Goal: Information Seeking & Learning: Find specific fact

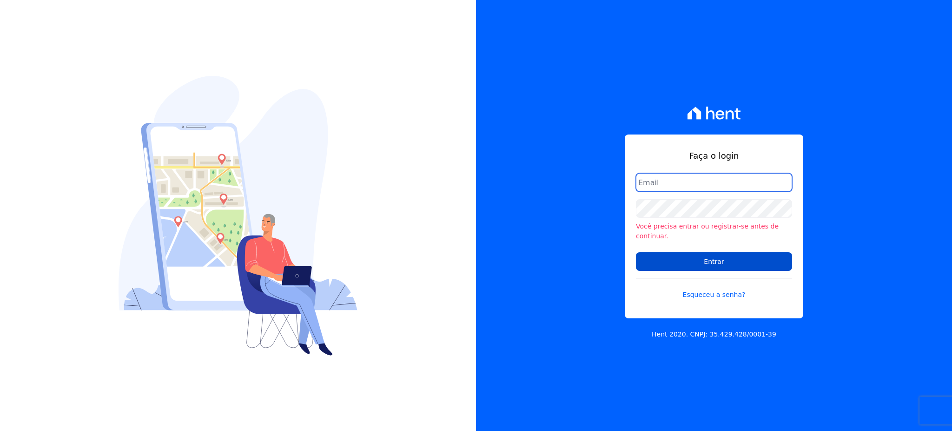
type input "[EMAIL_ADDRESS][PERSON_NAME][DOMAIN_NAME]"
click at [743, 258] on input "Entrar" at bounding box center [714, 261] width 156 height 19
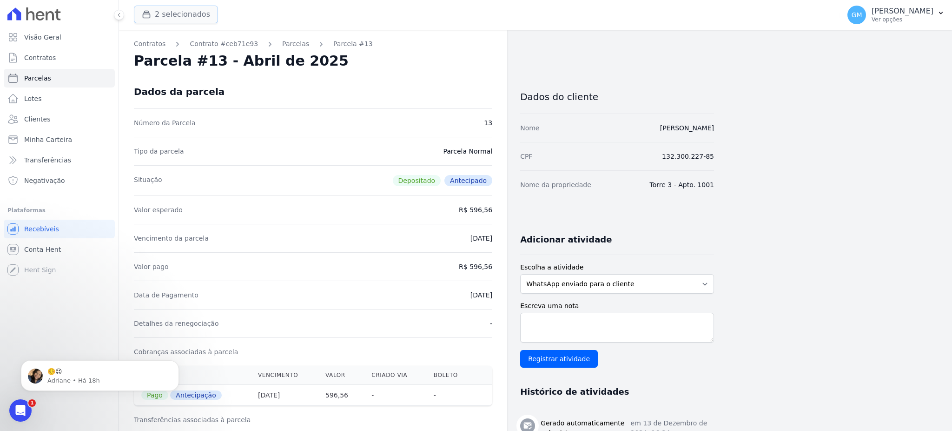
click at [195, 8] on button "2 selecionados" at bounding box center [176, 15] width 84 height 18
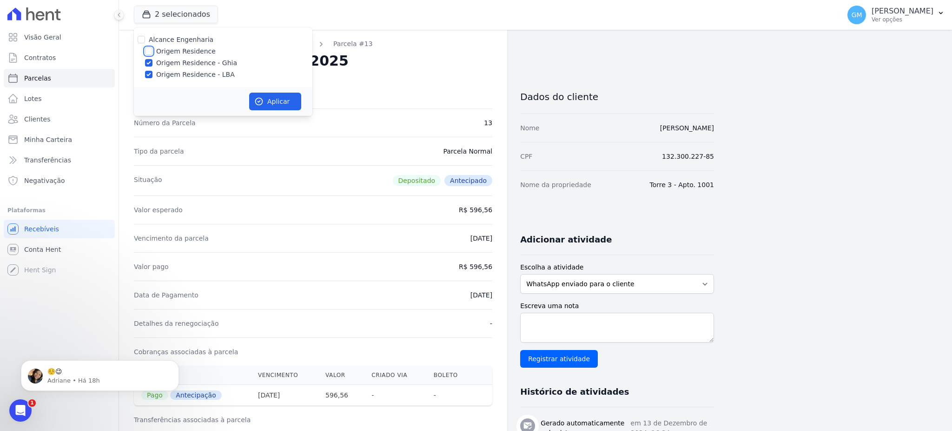
click at [150, 52] on input "Origem Residence" at bounding box center [148, 50] width 7 height 7
checkbox input "true"
click at [281, 104] on button "Aplicar" at bounding box center [275, 102] width 52 height 18
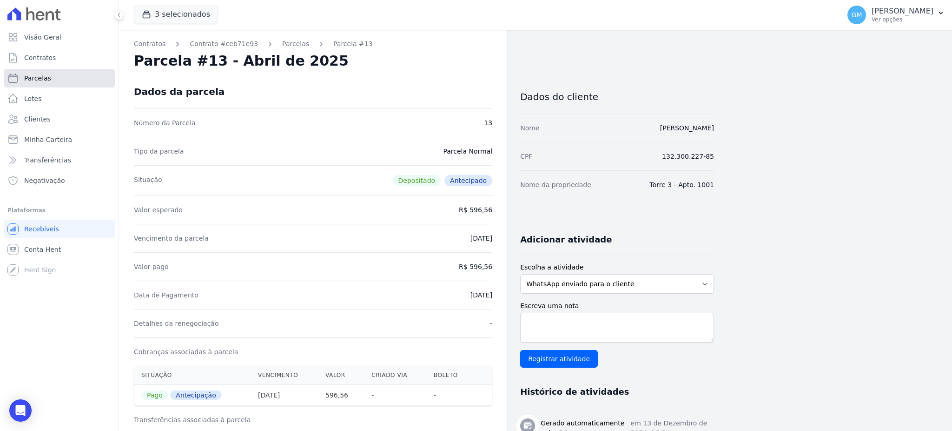
click at [47, 80] on span "Parcelas" at bounding box center [37, 77] width 27 height 9
select select
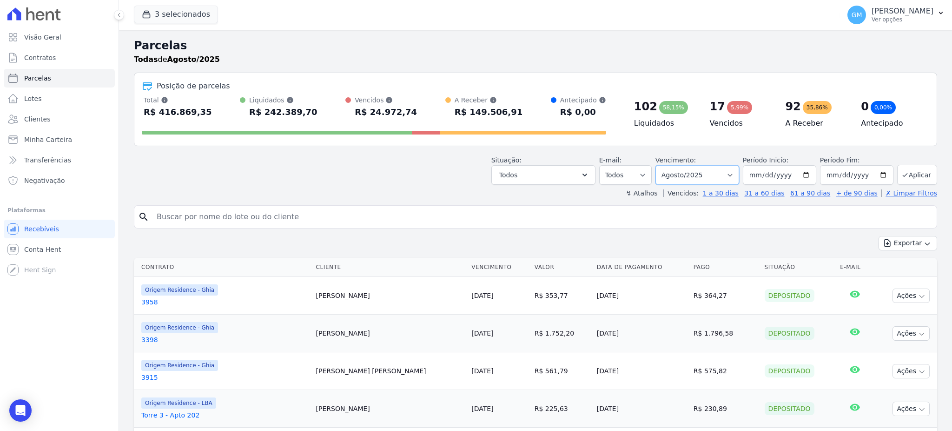
click at [694, 175] on select "Filtrar por período ──────── Todos os meses Maio/2023 Junho/2023 Julho/2023 Ago…" at bounding box center [698, 175] width 84 height 20
select select "all"
click at [659, 165] on select "Filtrar por período ──────── Todos os meses Maio/2023 Junho/2023 Julho/2023 Ago…" at bounding box center [698, 175] width 84 height 20
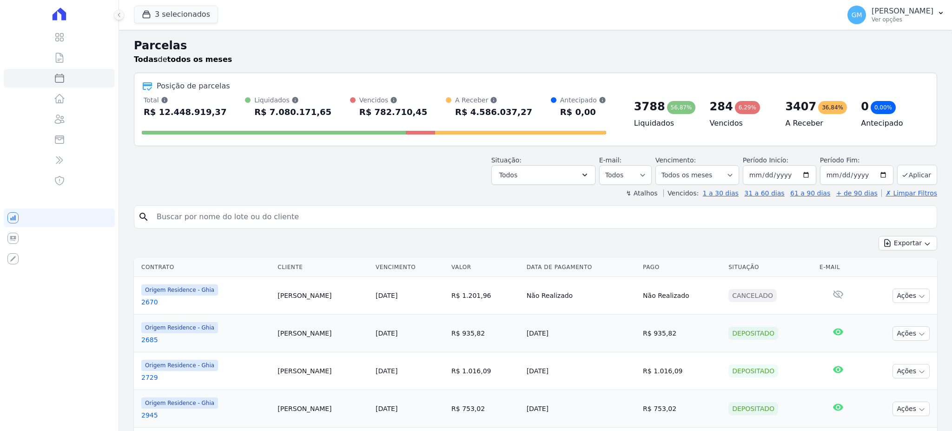
select select
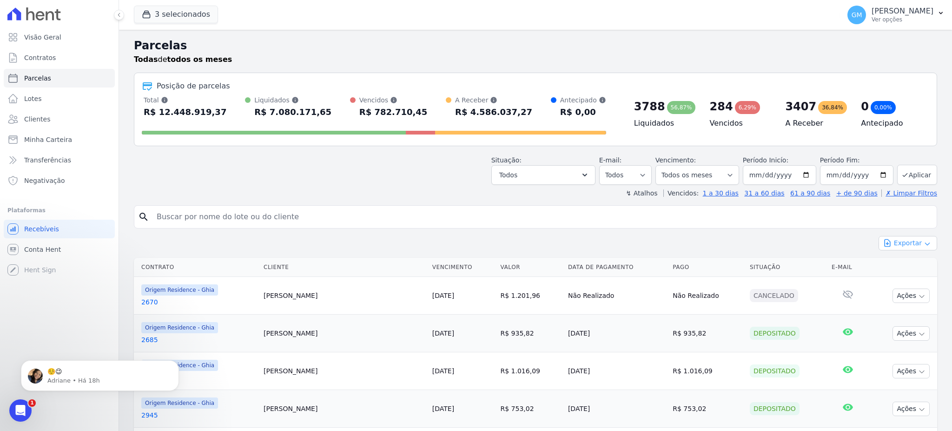
click at [897, 242] on button "Exportar" at bounding box center [908, 243] width 59 height 14
click at [899, 283] on span "Exportar CSV" at bounding box center [907, 280] width 49 height 9
click at [52, 121] on link "Clientes" at bounding box center [59, 119] width 111 height 19
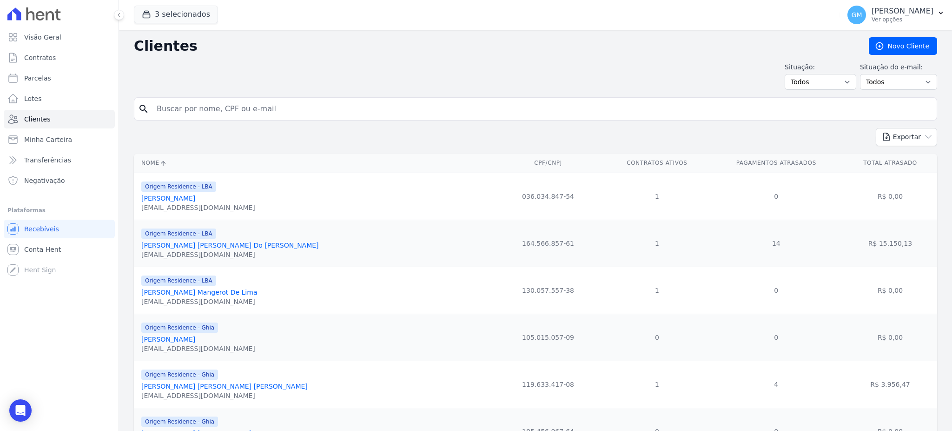
click at [173, 109] on input "search" at bounding box center [542, 109] width 782 height 19
paste input "[PERSON_NAME]"
type input "[PERSON_NAME]"
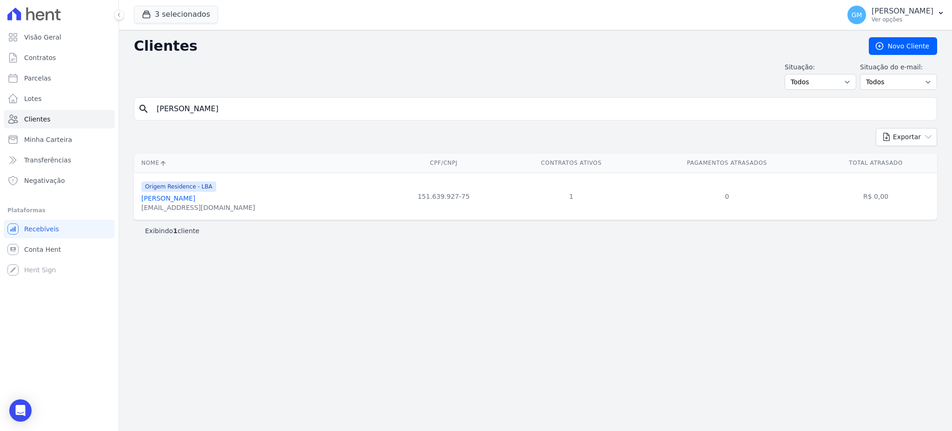
click at [172, 202] on link "[PERSON_NAME]" at bounding box center [168, 197] width 54 height 7
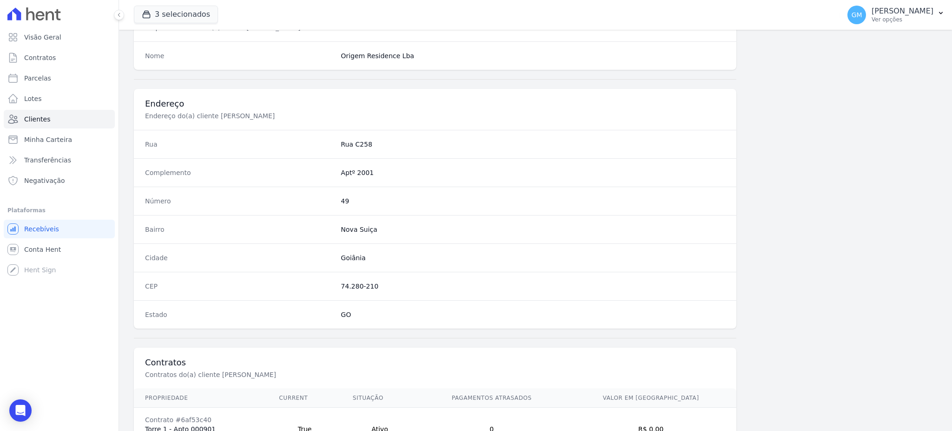
scroll to position [440, 0]
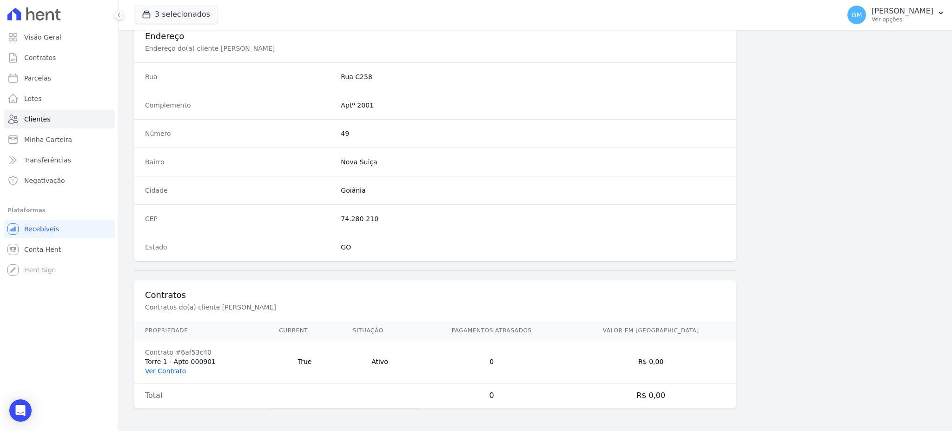
click at [172, 370] on link "Ver Contrato" at bounding box center [165, 370] width 41 height 7
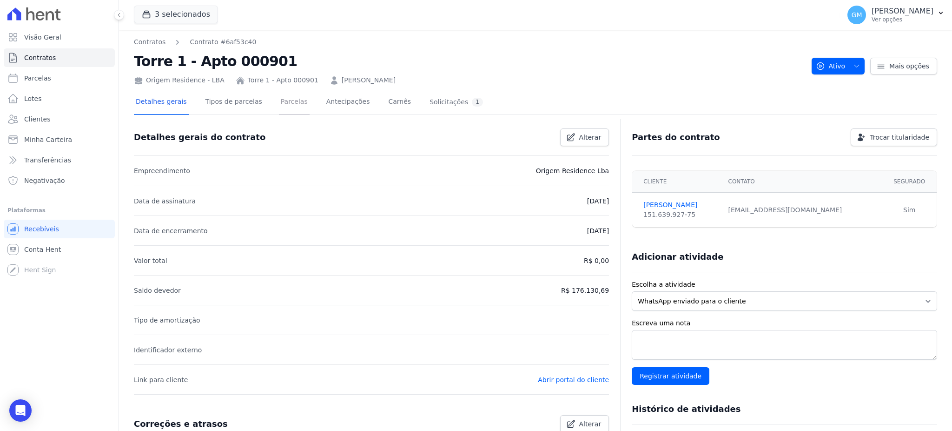
click at [284, 100] on link "Parcelas" at bounding box center [294, 102] width 31 height 25
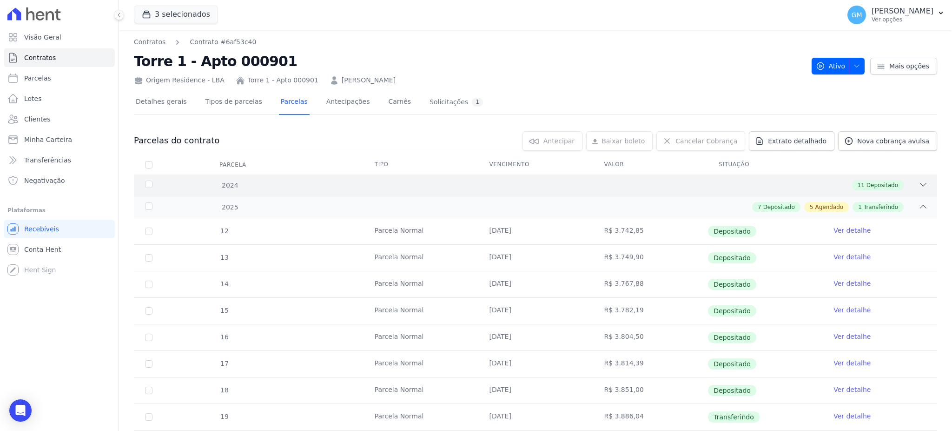
scroll to position [124, 0]
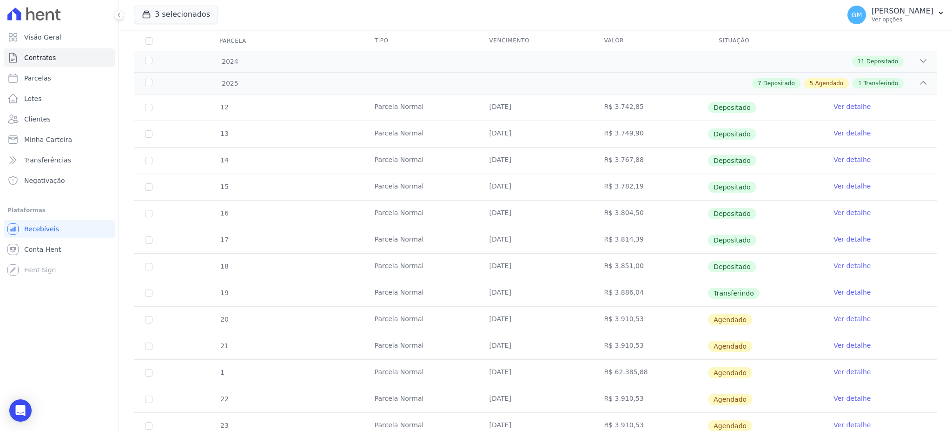
click at [834, 291] on link "Ver detalhe" at bounding box center [852, 291] width 37 height 9
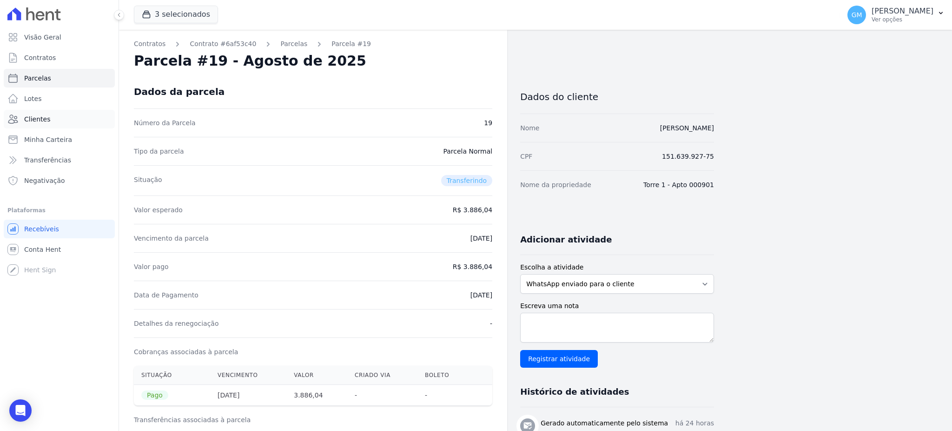
click at [64, 121] on link "Clientes" at bounding box center [59, 119] width 111 height 19
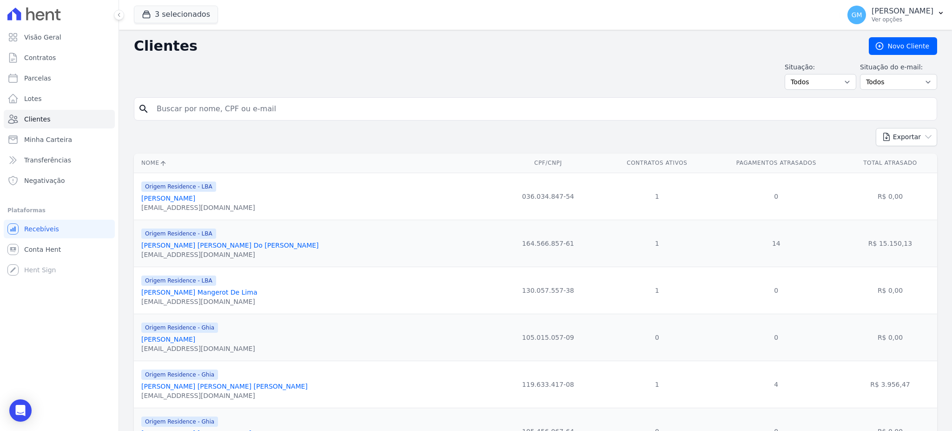
click at [277, 104] on input "search" at bounding box center [542, 109] width 782 height 19
paste input "[PERSON_NAME]"
type input "[PERSON_NAME]"
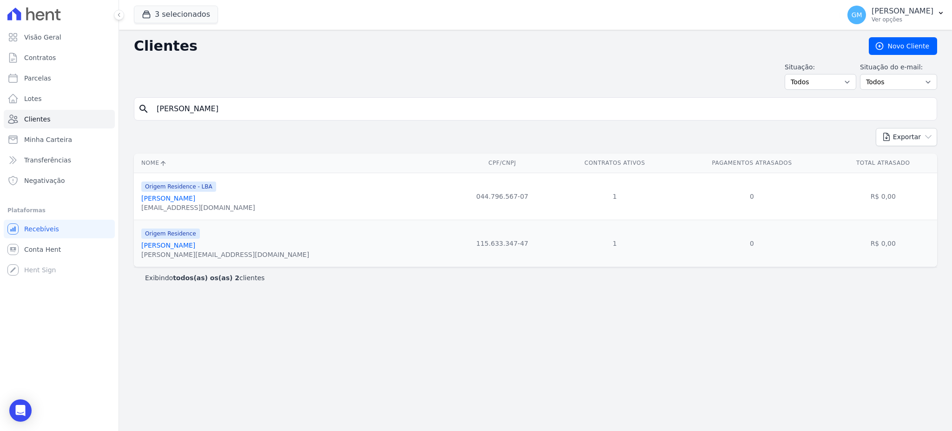
click at [172, 202] on link "[PERSON_NAME]" at bounding box center [168, 197] width 54 height 7
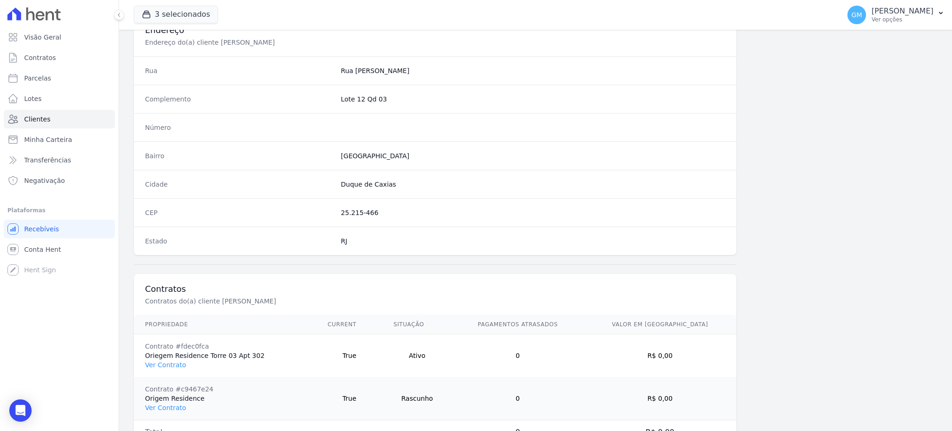
scroll to position [482, 0]
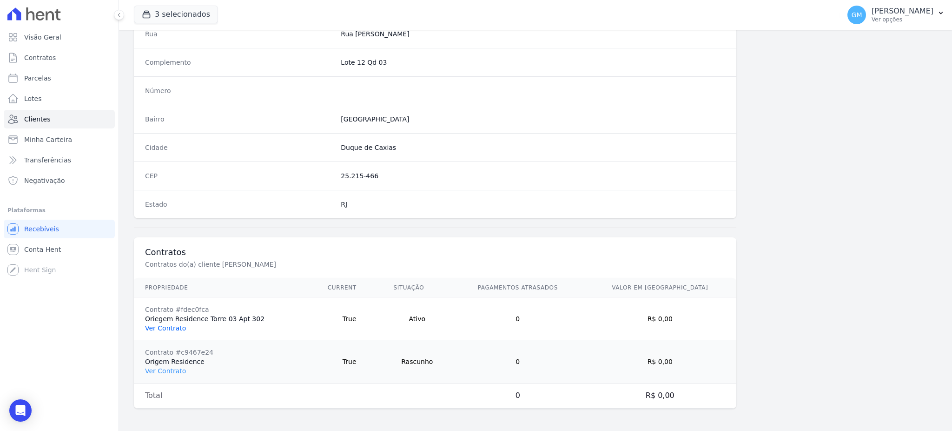
click at [164, 326] on link "Ver Contrato" at bounding box center [165, 327] width 41 height 7
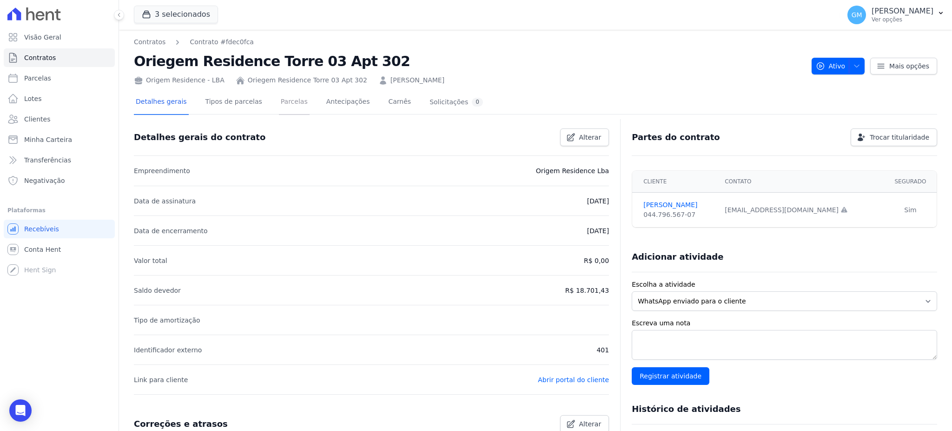
click at [289, 108] on link "Parcelas" at bounding box center [294, 102] width 31 height 25
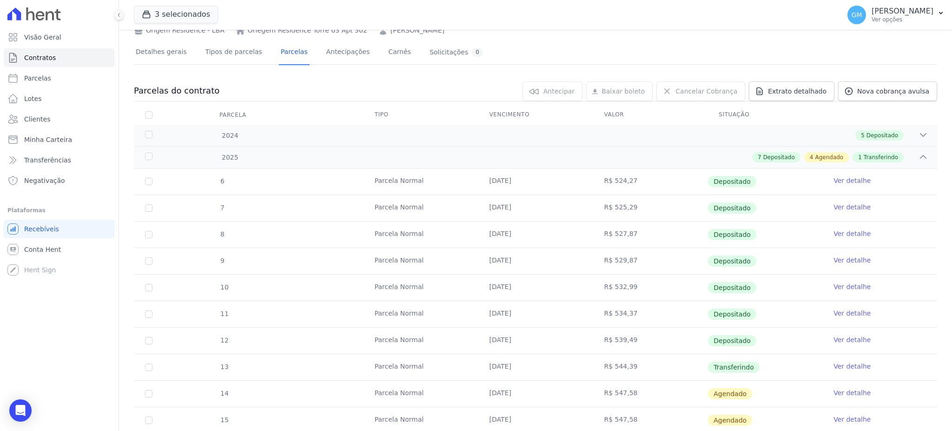
scroll to position [124, 0]
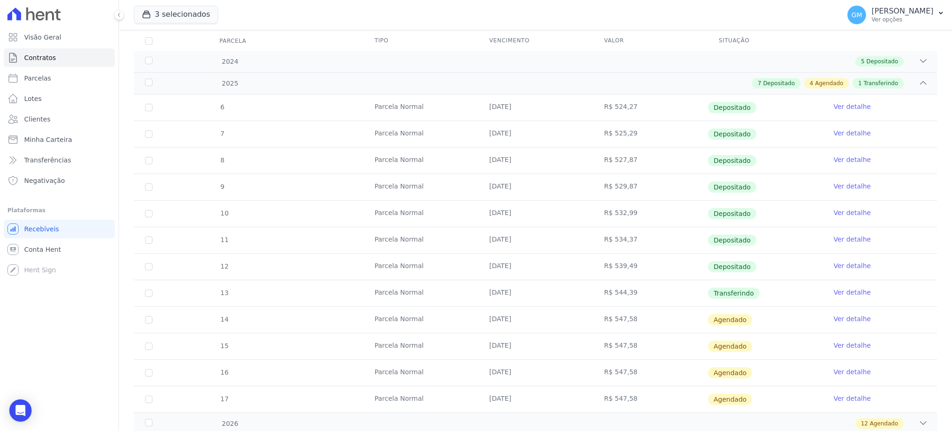
click at [844, 289] on link "Ver detalhe" at bounding box center [852, 291] width 37 height 9
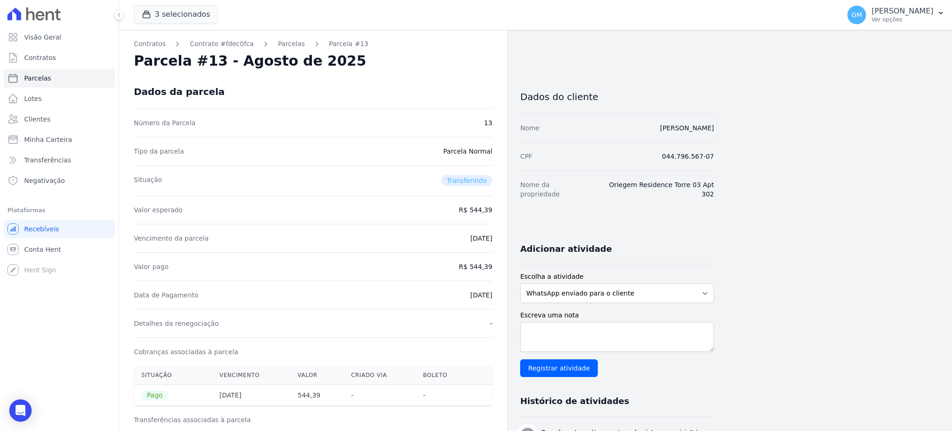
drag, startPoint x: 448, startPoint y: 296, endPoint x: 506, endPoint y: 296, distance: 58.1
click at [506, 296] on div "Contratos Contrato #fdec0fca [GEOGRAPHIC_DATA] Parcela #13 [GEOGRAPHIC_DATA] #1…" at bounding box center [313, 430] width 388 height 801
copy dd "[DATE]"
click at [439, 293] on div "Data de Pagamento [DATE]" at bounding box center [313, 294] width 359 height 28
drag, startPoint x: 445, startPoint y: 294, endPoint x: 494, endPoint y: 303, distance: 50.6
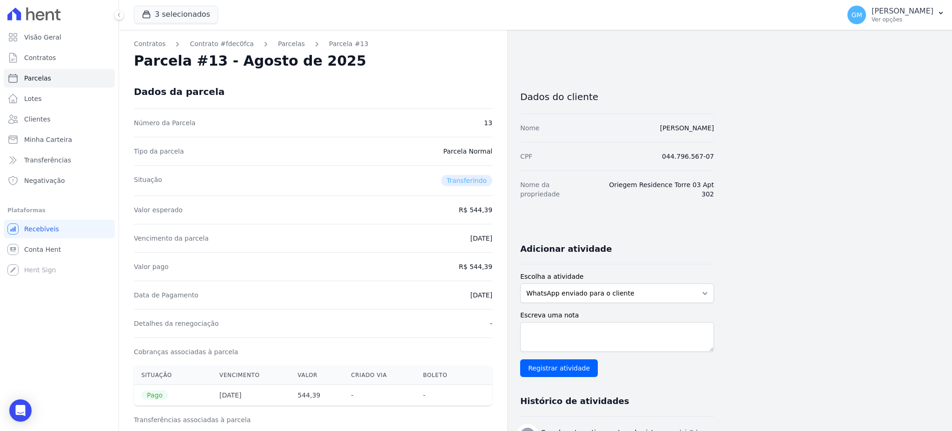
click at [494, 303] on div "Contratos Contrato #fdec0fca [GEOGRAPHIC_DATA] Parcela #13 [GEOGRAPHIC_DATA] #1…" at bounding box center [313, 430] width 388 height 801
copy dd "[DATE]"
drag, startPoint x: 473, startPoint y: 264, endPoint x: 503, endPoint y: 266, distance: 29.9
click at [503, 266] on div "Contratos Contrato #fdec0fca [GEOGRAPHIC_DATA] Parcela #13 [GEOGRAPHIC_DATA] #1…" at bounding box center [313, 430] width 388 height 801
copy dd "544,39"
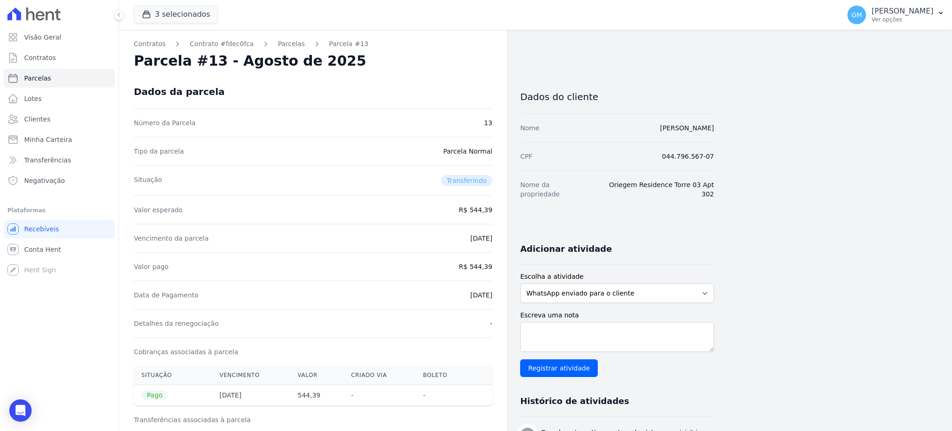
drag, startPoint x: 452, startPoint y: 293, endPoint x: 496, endPoint y: 293, distance: 44.2
click at [496, 293] on div "Contratos Contrato #fdec0fca [GEOGRAPHIC_DATA] Parcela #13 [GEOGRAPHIC_DATA] #1…" at bounding box center [313, 430] width 388 height 801
copy dd "[DATE]"
click at [71, 123] on link "Clientes" at bounding box center [59, 119] width 111 height 19
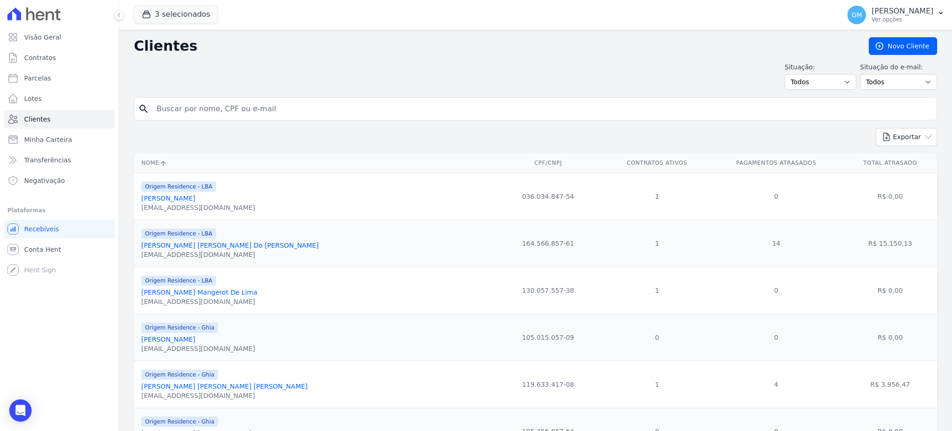
click at [166, 114] on input "search" at bounding box center [542, 109] width 782 height 19
paste input "[PERSON_NAME] De [PERSON_NAME]"
type input "[PERSON_NAME] De [PERSON_NAME]"
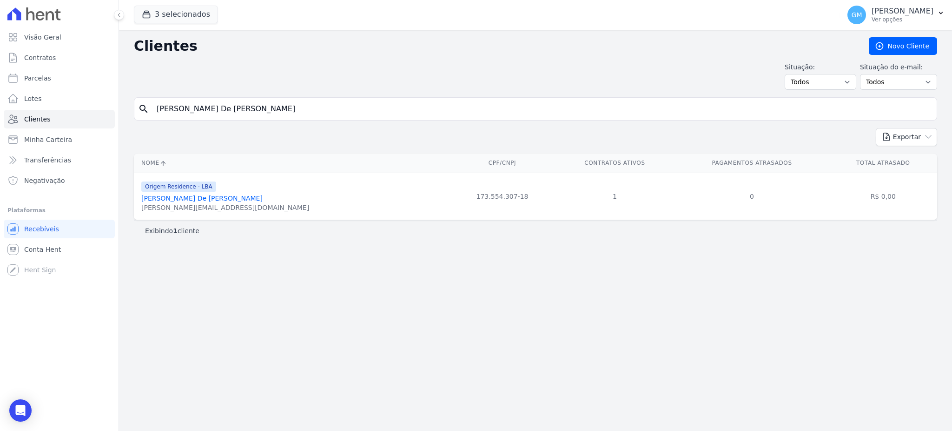
click at [193, 192] on span "Origem Residence - LBA" at bounding box center [178, 186] width 75 height 10
click at [195, 199] on link "[PERSON_NAME] De [PERSON_NAME]" at bounding box center [201, 197] width 121 height 7
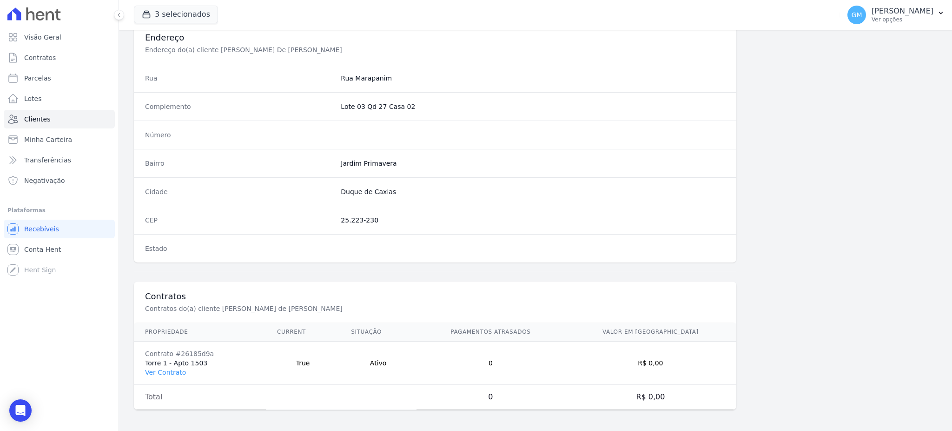
scroll to position [440, 0]
click at [170, 371] on link "Ver Contrato" at bounding box center [165, 370] width 41 height 7
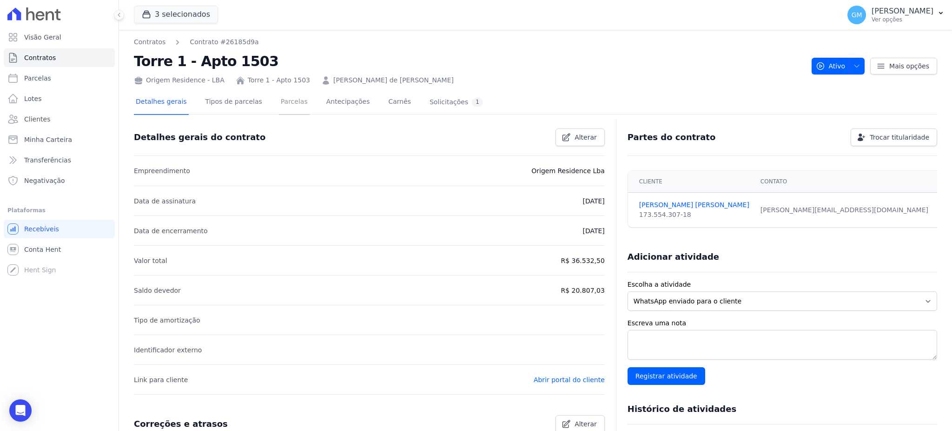
click at [287, 101] on link "Parcelas" at bounding box center [294, 102] width 31 height 25
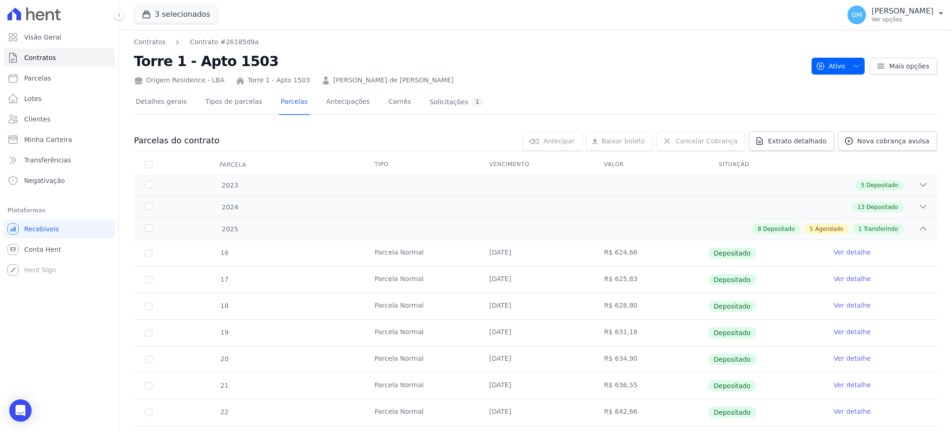
scroll to position [124, 0]
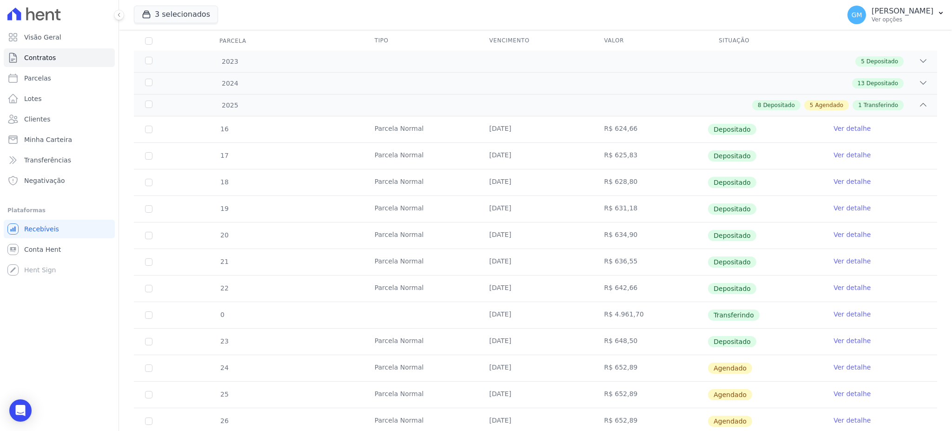
click at [845, 342] on link "Ver detalhe" at bounding box center [852, 340] width 37 height 9
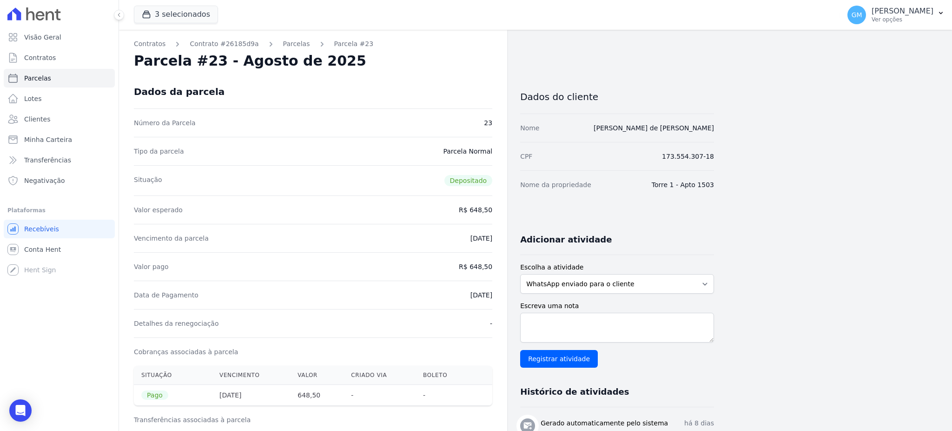
drag, startPoint x: 478, startPoint y: 295, endPoint x: 499, endPoint y: 293, distance: 21.9
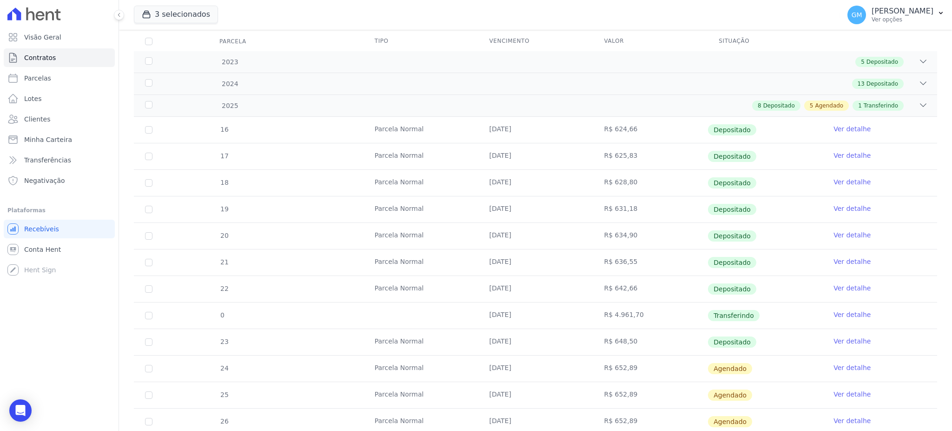
scroll to position [186, 0]
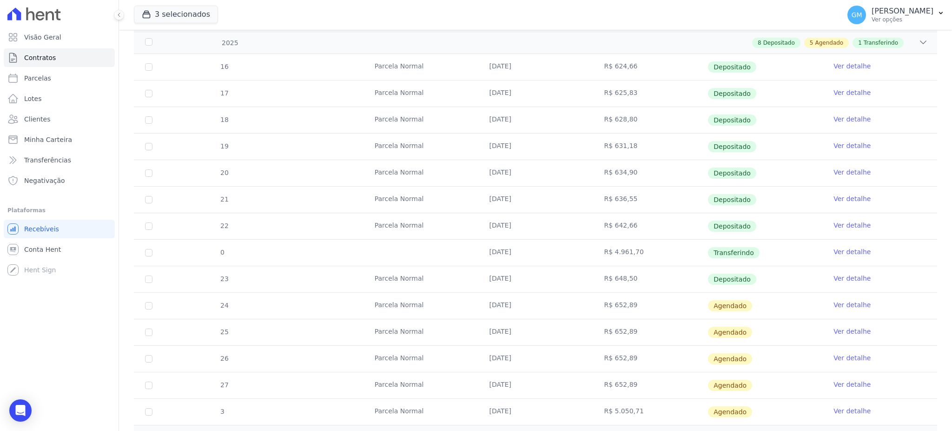
click at [852, 276] on link "Ver detalhe" at bounding box center [852, 277] width 37 height 9
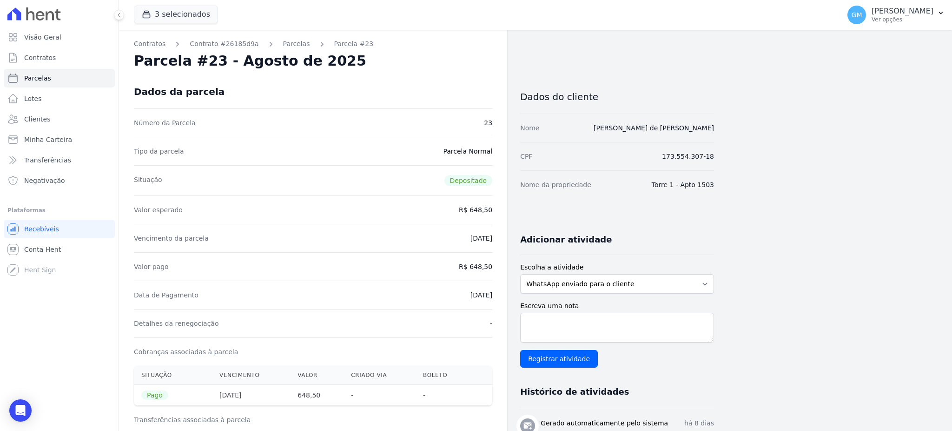
drag, startPoint x: 460, startPoint y: 301, endPoint x: 504, endPoint y: 301, distance: 44.2
copy dd "[DATE]"
drag, startPoint x: 471, startPoint y: 264, endPoint x: 495, endPoint y: 265, distance: 24.2
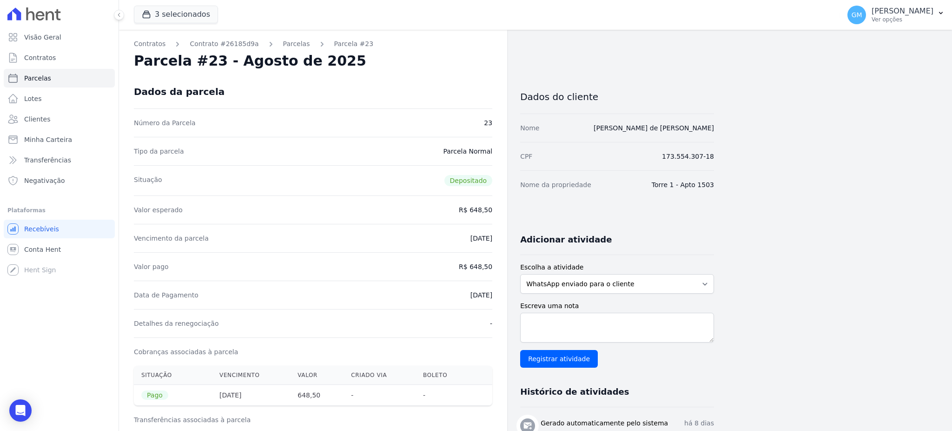
copy dd "648,50"
drag, startPoint x: 456, startPoint y: 291, endPoint x: 497, endPoint y: 295, distance: 41.1
copy dd "[DATE]"
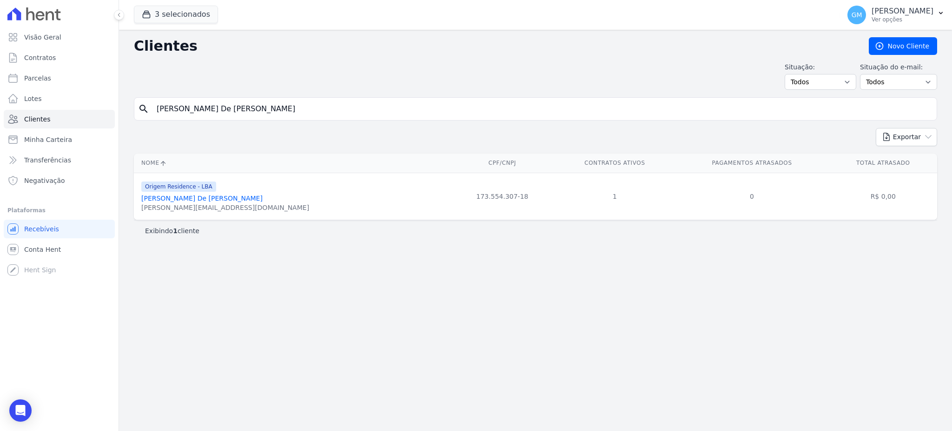
click at [182, 197] on link "[PERSON_NAME] De [PERSON_NAME]" at bounding box center [201, 197] width 121 height 7
